Goal: Information Seeking & Learning: Check status

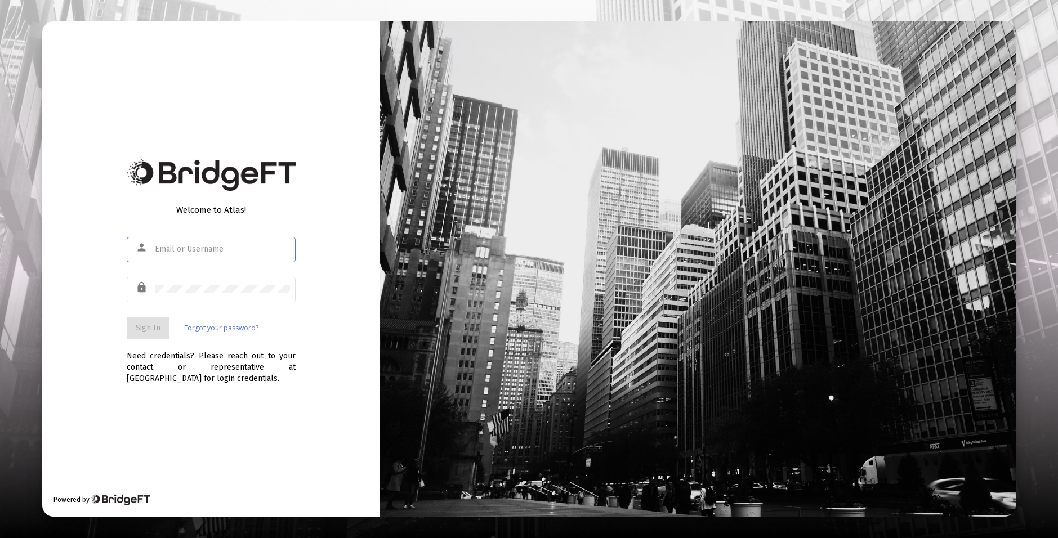
type input "s.clavijo@zoefin.com"
click at [150, 324] on span "Sign In" at bounding box center [148, 328] width 25 height 10
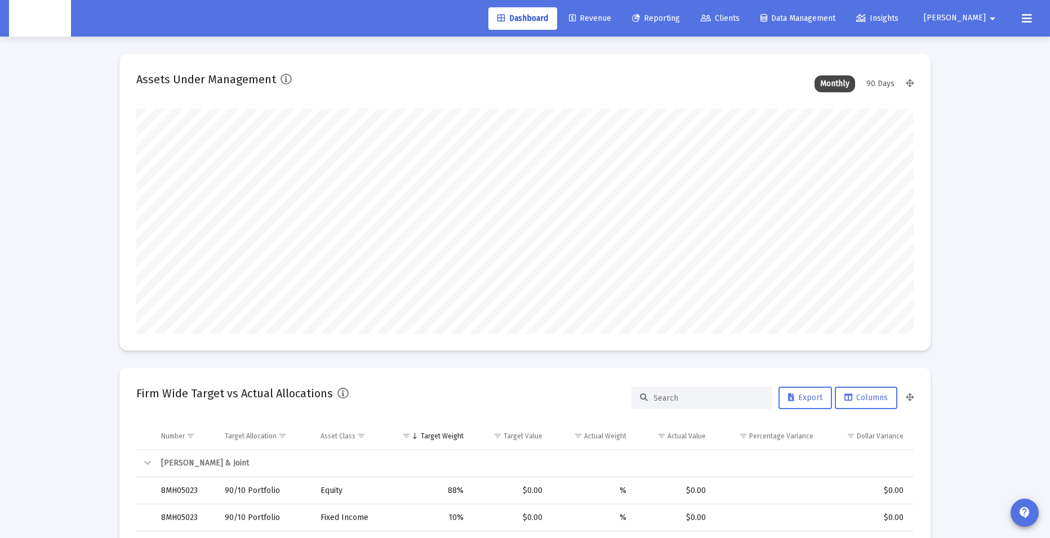
scroll to position [225, 418]
click at [739, 16] on span "Clients" at bounding box center [719, 19] width 39 height 10
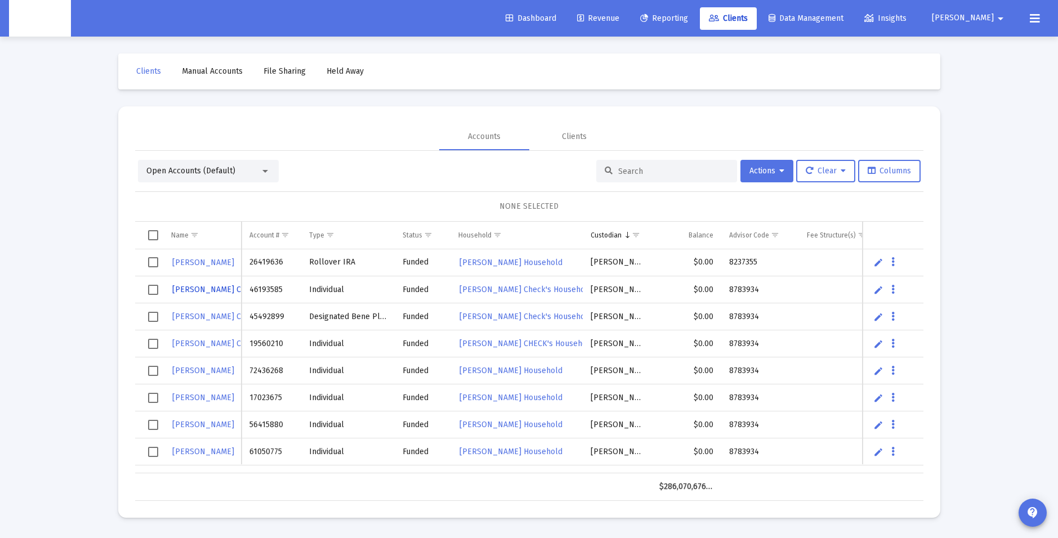
click at [190, 284] on link "Jayme Check" at bounding box center [215, 290] width 88 height 16
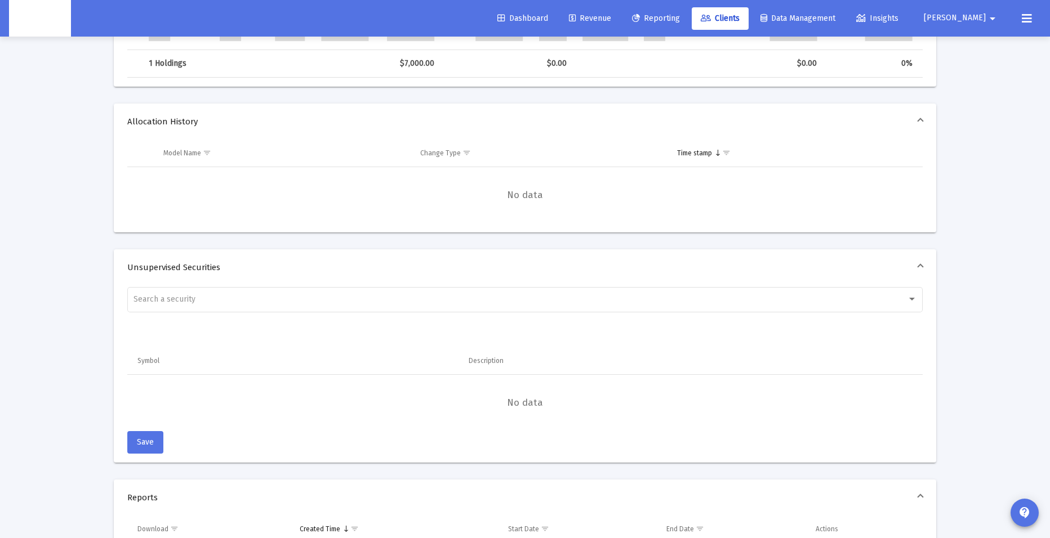
scroll to position [813, 0]
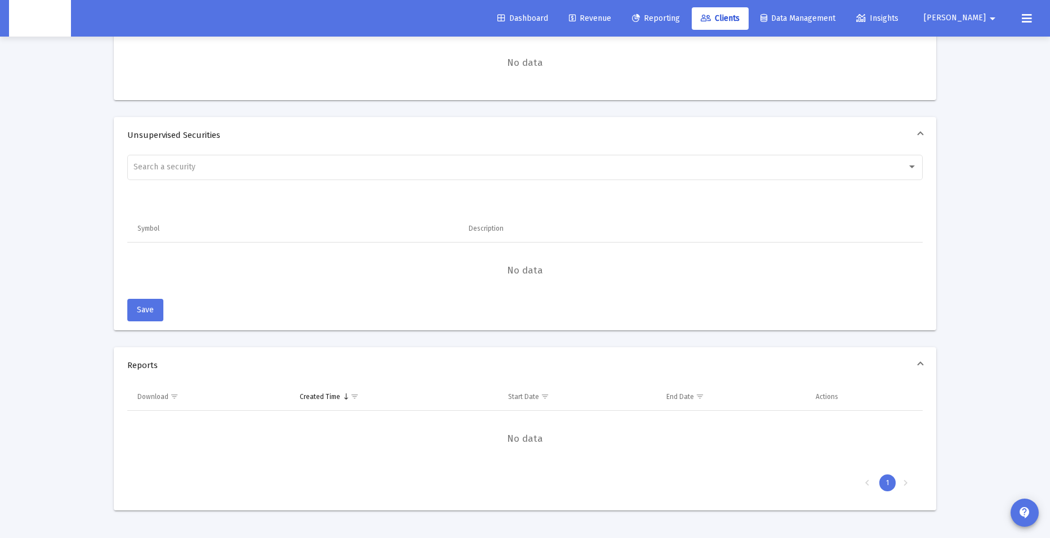
drag, startPoint x: 28, startPoint y: 347, endPoint x: 51, endPoint y: 332, distance: 28.1
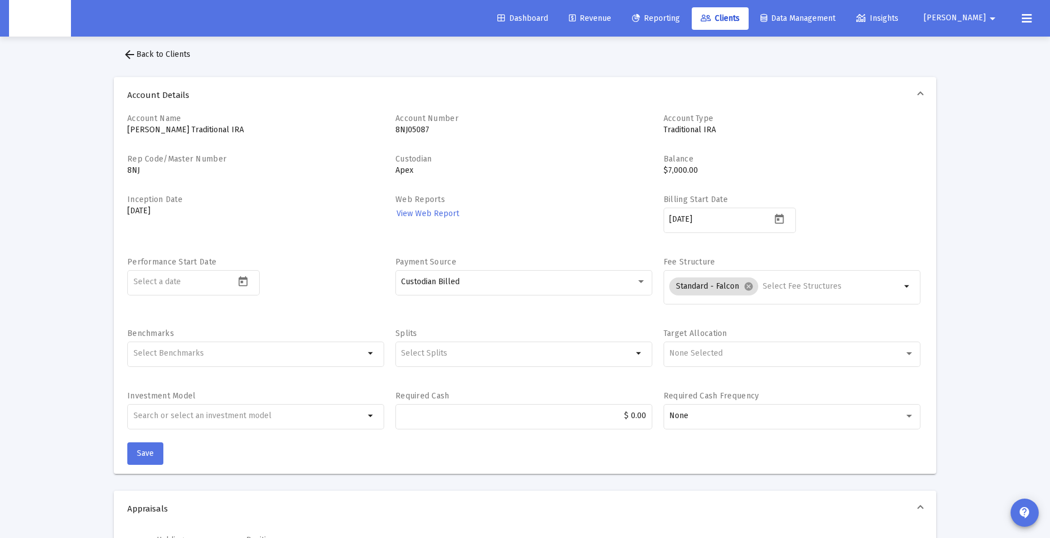
scroll to position [0, 0]
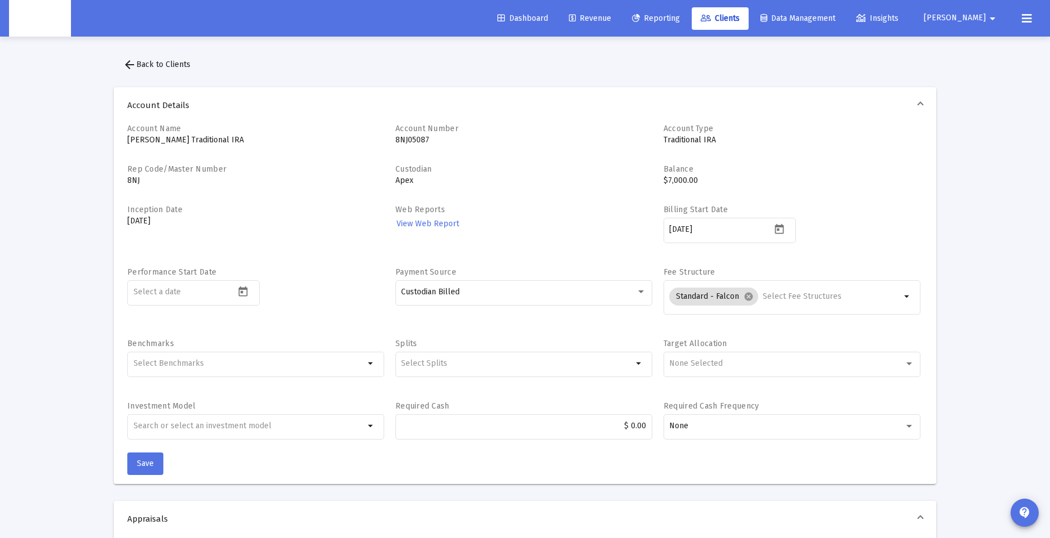
drag, startPoint x: 56, startPoint y: 205, endPoint x: 349, endPoint y: 25, distance: 343.8
click at [160, 55] on button "arrow_back Back to Clients" at bounding box center [157, 64] width 86 height 23
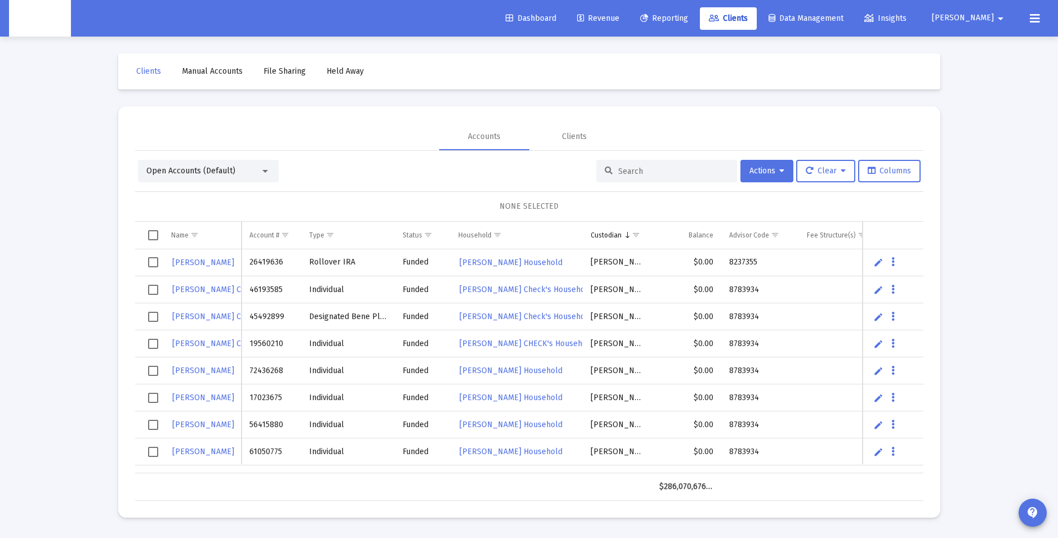
click at [33, 355] on div "Loading... Clients Manual Accounts File Sharing Held Away Accounts Clients Open…" at bounding box center [529, 269] width 1058 height 538
drag, startPoint x: 1016, startPoint y: 166, endPoint x: 725, endPoint y: 191, distance: 291.7
click at [1016, 166] on div "Loading... Clients Manual Accounts File Sharing Held Away Accounts Clients Open…" at bounding box center [529, 269] width 1058 height 538
click at [623, 175] on input at bounding box center [673, 172] width 110 height 10
paste input "8NJ05085"
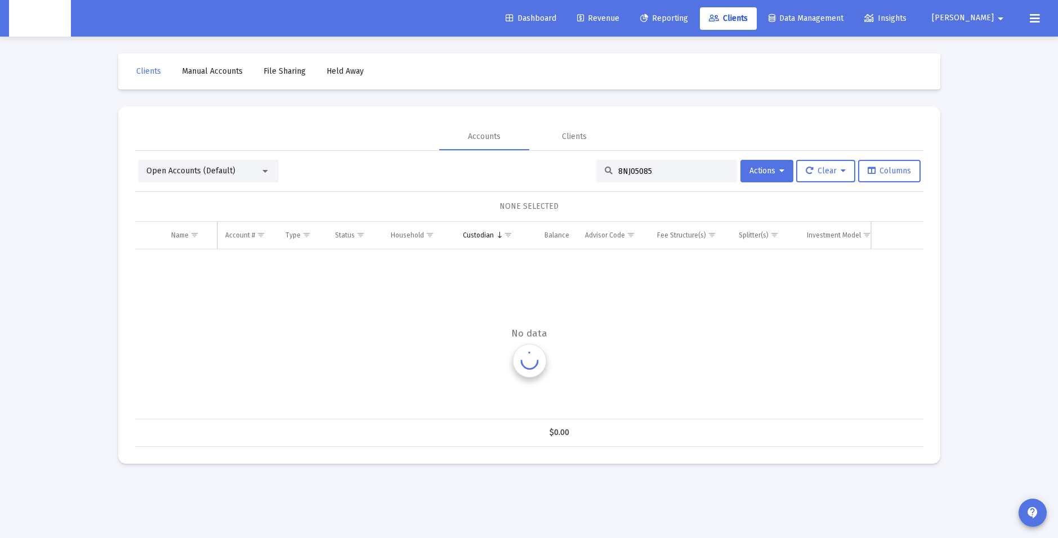
type input "8NJ05085"
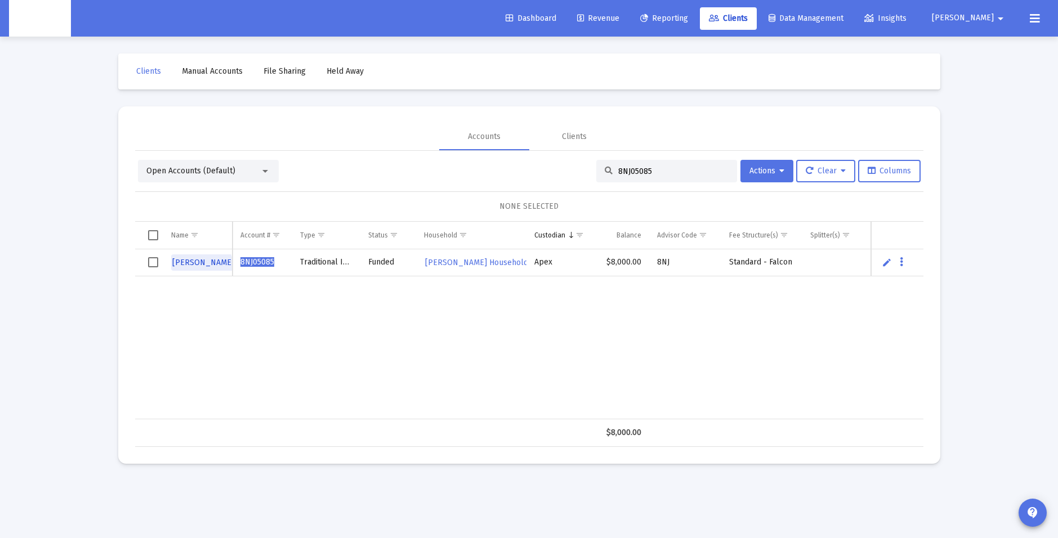
click at [201, 266] on span "JEANETTE PAZ" at bounding box center [203, 263] width 62 height 10
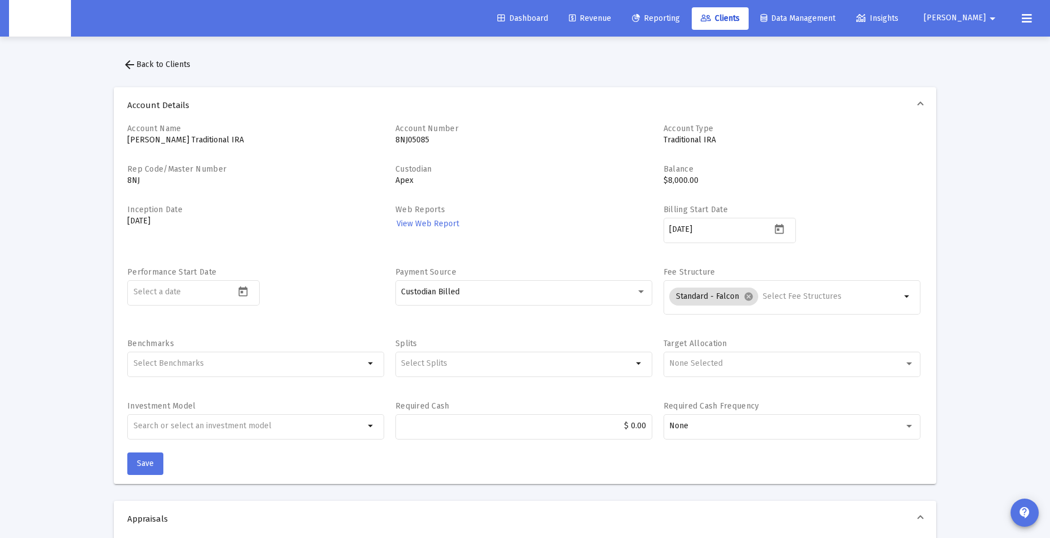
drag, startPoint x: 47, startPoint y: 252, endPoint x: 136, endPoint y: 222, distance: 93.3
drag, startPoint x: 44, startPoint y: 230, endPoint x: 66, endPoint y: 225, distance: 23.2
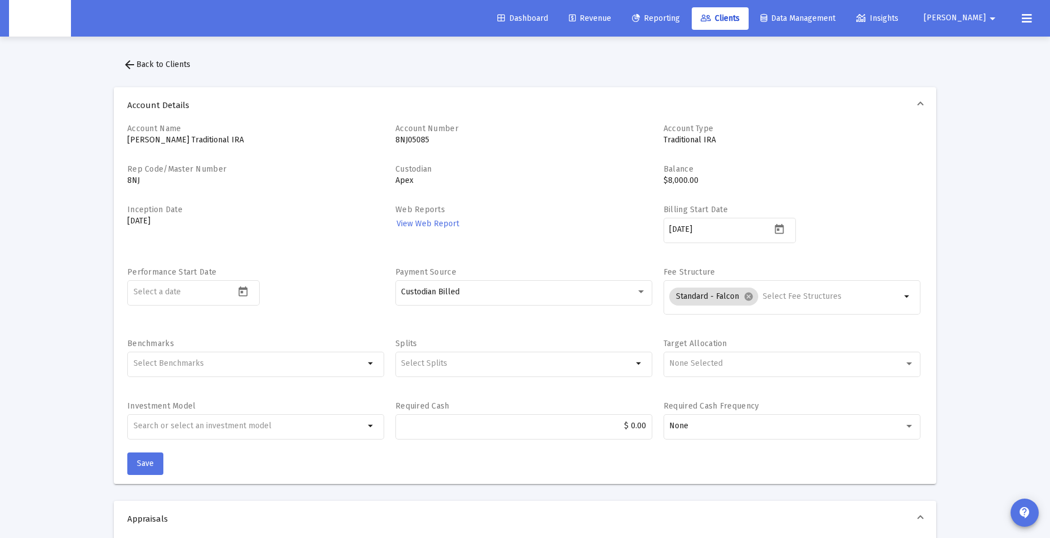
click at [156, 56] on button "arrow_back Back to Clients" at bounding box center [157, 64] width 86 height 23
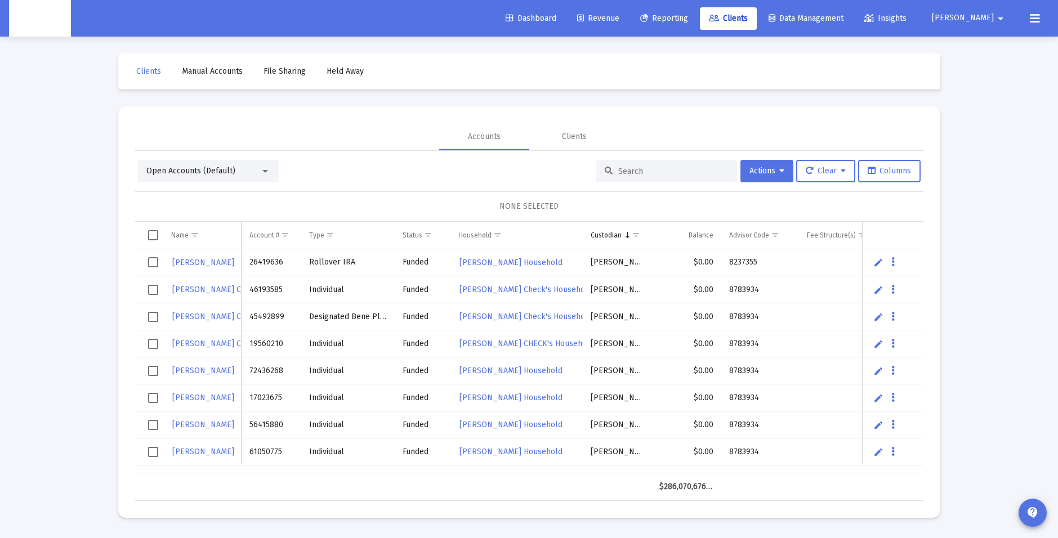
click at [621, 168] on input at bounding box center [673, 172] width 110 height 10
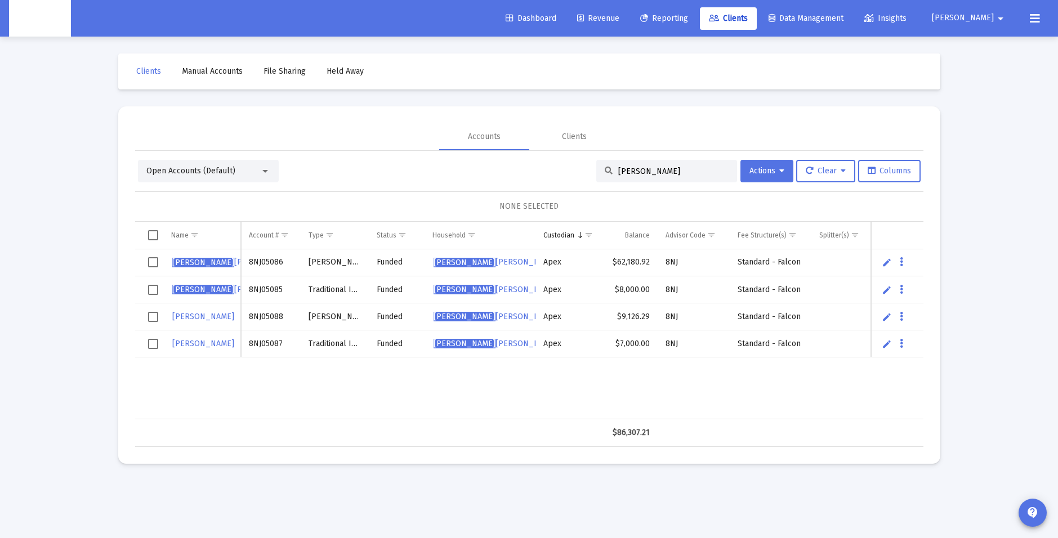
type input "jeanet"
click at [648, 165] on div "jeanet" at bounding box center [666, 171] width 141 height 23
click at [215, 289] on span "JEANET TE PAZ" at bounding box center [234, 290] width 124 height 10
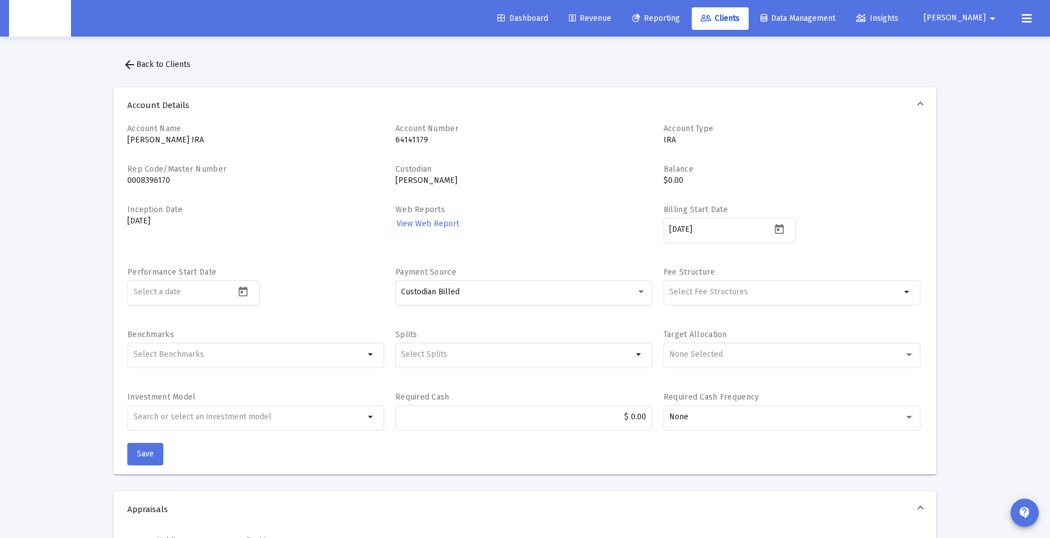
click at [739, 17] on span "Clients" at bounding box center [719, 19] width 39 height 10
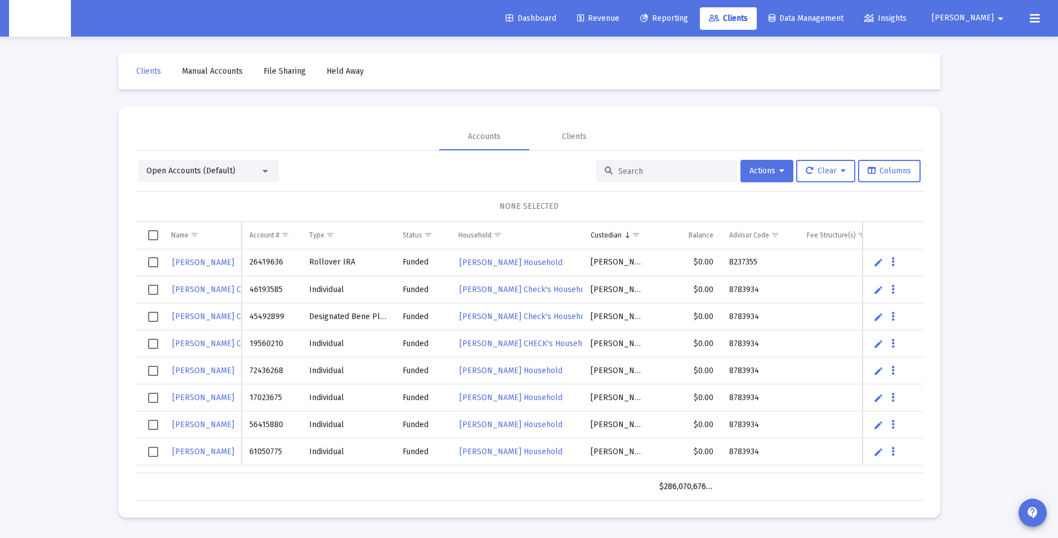
drag, startPoint x: 63, startPoint y: 466, endPoint x: 472, endPoint y: 182, distance: 498.3
click at [63, 465] on div "Loading... Clients Manual Accounts File Sharing Held Away Accounts Clients Open…" at bounding box center [529, 269] width 1058 height 538
click at [648, 170] on input at bounding box center [673, 172] width 110 height 10
paste input "64141179"
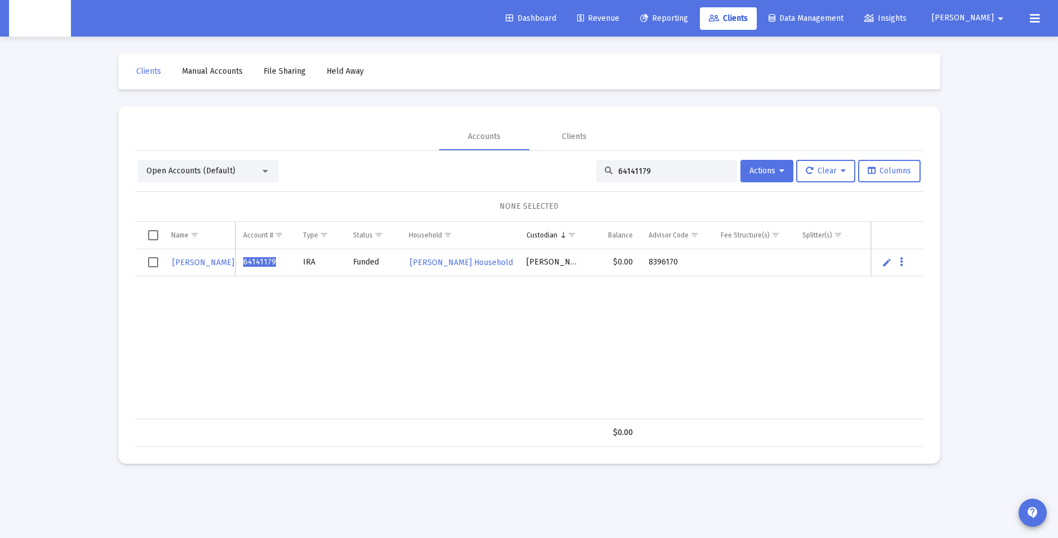
click at [77, 362] on div "Loading... Clients Manual Accounts File Sharing Held Away Accounts Clients Open…" at bounding box center [529, 269] width 1058 height 538
click at [630, 176] on input "64141179" at bounding box center [673, 172] width 110 height 10
paste input "96633501"
type input "96633501"
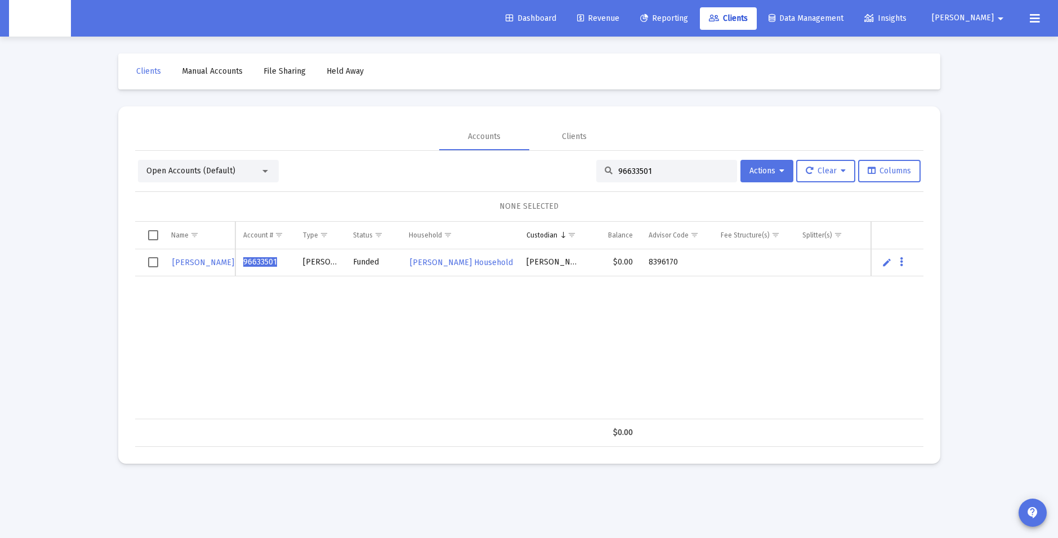
click at [555, 359] on div "Joshua Rigden 96633501 Roth IRA Funded Joshua Rigden's Household Schwab $0.00 8…" at bounding box center [570, 334] width 870 height 170
drag, startPoint x: 35, startPoint y: 236, endPoint x: 212, endPoint y: 217, distance: 177.8
click at [35, 236] on div "Loading... Clients Manual Accounts File Sharing Held Away Accounts Clients Open…" at bounding box center [529, 269] width 1058 height 538
click at [324, 302] on div "Joshua Rigden 96633501 Roth IRA Funded Joshua Rigden's Household Schwab $0.00 8…" at bounding box center [570, 334] width 870 height 170
click at [655, 175] on input "96633501" at bounding box center [673, 172] width 110 height 10
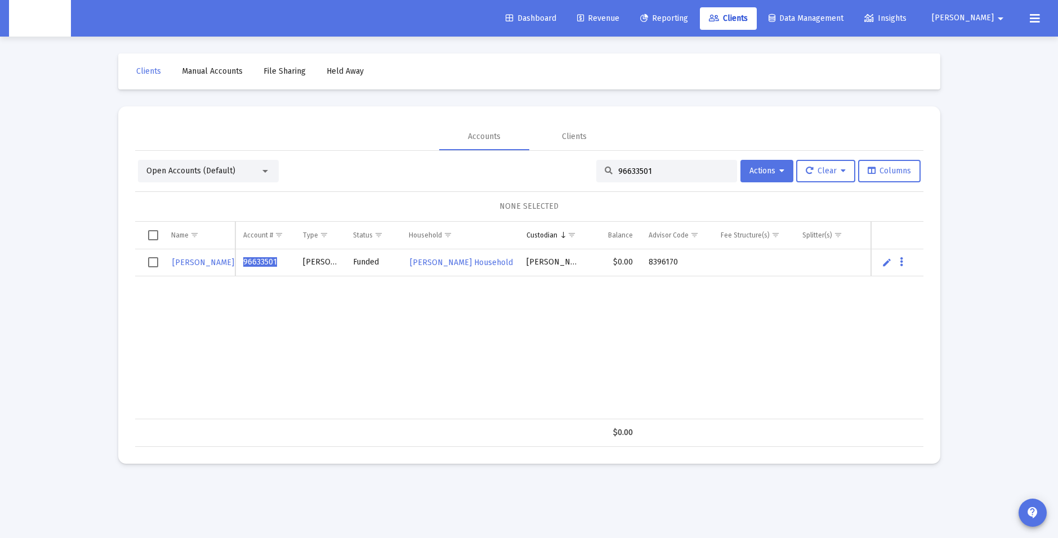
drag, startPoint x: 148, startPoint y: 374, endPoint x: 160, endPoint y: 368, distance: 13.9
click at [148, 374] on div "Joshua Rigden 96633501 Roth IRA Funded Joshua Rigden's Household Schwab $0.00 8…" at bounding box center [570, 334] width 870 height 170
click at [197, 262] on span "Joshua Rigden" at bounding box center [203, 263] width 62 height 10
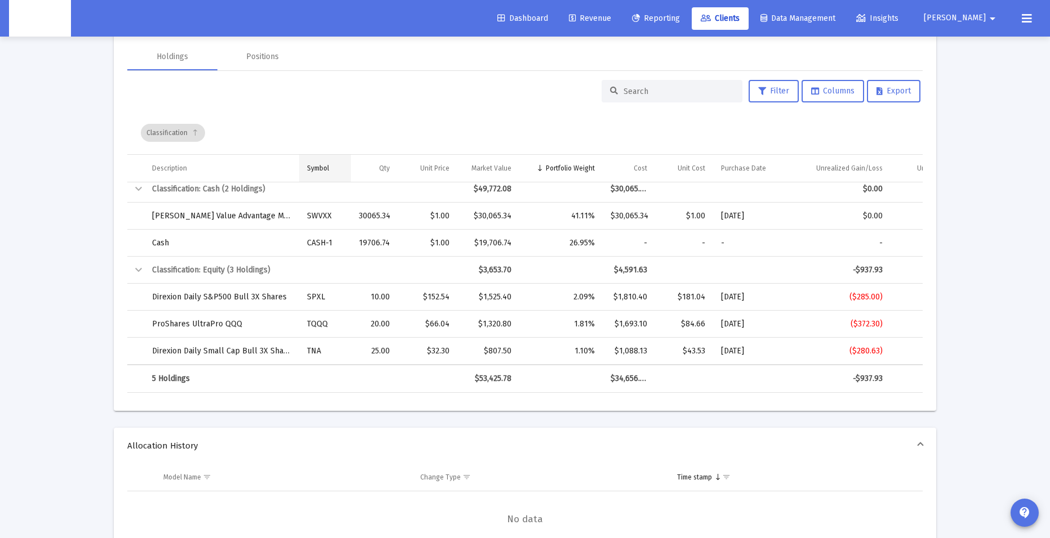
scroll to position [394, 0]
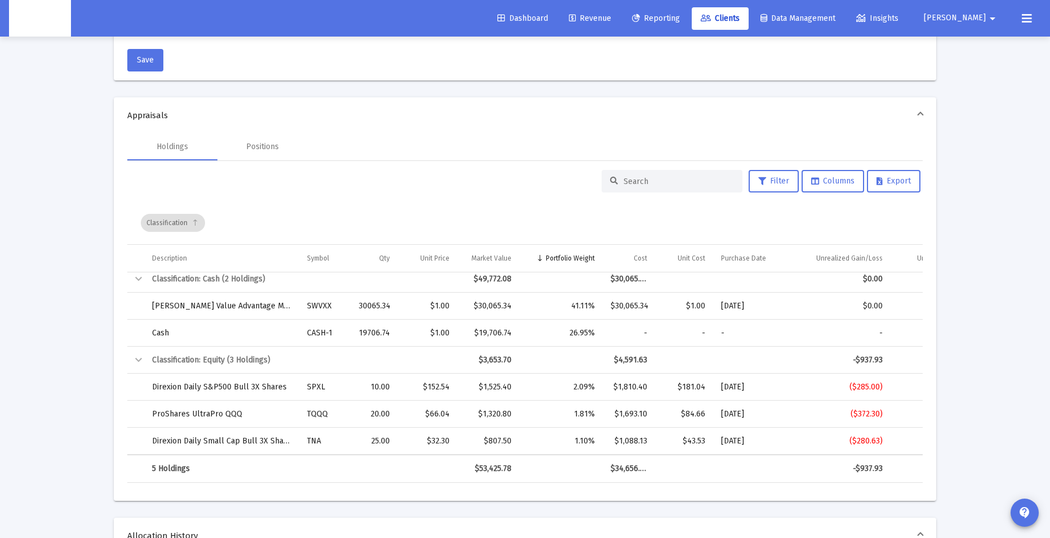
drag, startPoint x: 87, startPoint y: 453, endPoint x: 205, endPoint y: 442, distance: 118.8
click at [87, 453] on div "Loading... arrow_back Back to Clients Account Details Account Name Joshua Rigde…" at bounding box center [525, 346] width 1050 height 1480
